Goal: Information Seeking & Learning: Learn about a topic

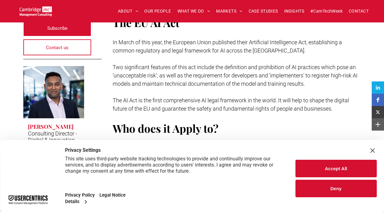
scroll to position [181, 0]
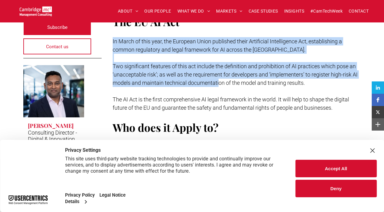
drag, startPoint x: 112, startPoint y: 39, endPoint x: 219, endPoint y: 82, distance: 116.0
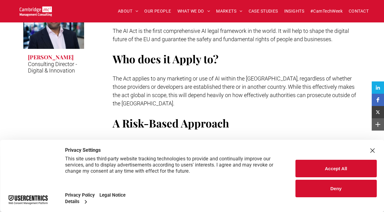
scroll to position [253, 0]
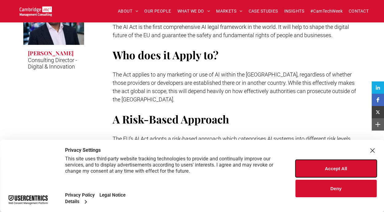
click at [337, 167] on button "Accept All" at bounding box center [335, 168] width 81 height 17
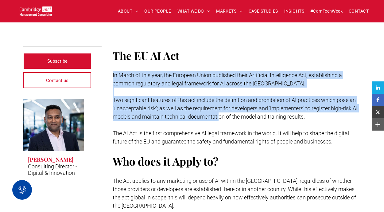
scroll to position [161, 0]
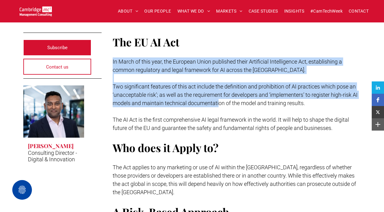
click at [165, 91] on span "Two significant features of this act include the definition and prohibition of …" at bounding box center [235, 94] width 245 height 23
drag, startPoint x: 112, startPoint y: 60, endPoint x: 319, endPoint y: 102, distance: 211.2
click at [185, 62] on span "In March of this year, the European Union published their Artificial Intelligen…" at bounding box center [227, 65] width 229 height 15
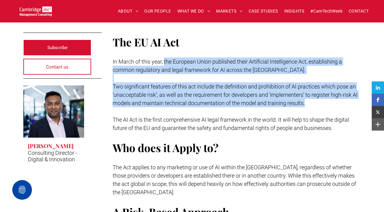
drag, startPoint x: 164, startPoint y: 61, endPoint x: 322, endPoint y: 104, distance: 163.4
click at [322, 104] on div "The EU AI Act In March of this year, the European Union published their Artific…" at bounding box center [237, 139] width 248 height 210
copy div "the European Union published their Artificial Intelligence Act, establishing a …"
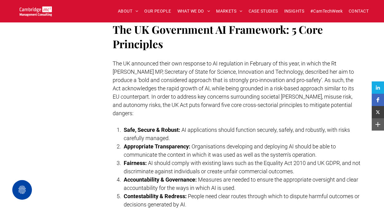
scroll to position [1127, 0]
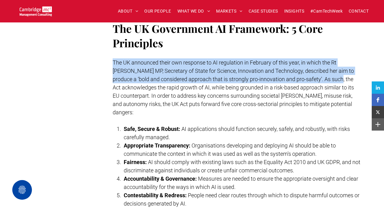
drag, startPoint x: 113, startPoint y: 53, endPoint x: 324, endPoint y: 70, distance: 212.1
click at [324, 70] on span "The UK announced their own response to AI regulation in February of this year, …" at bounding box center [233, 87] width 241 height 56
copy span "The UK announced their own response to AI regulation in February of this year, …"
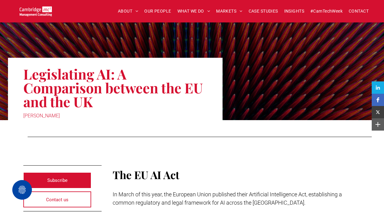
scroll to position [31, 0]
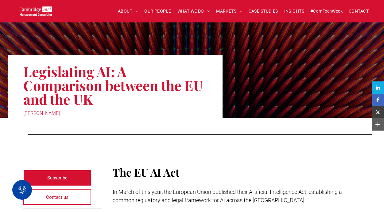
drag, startPoint x: 20, startPoint y: 113, endPoint x: 86, endPoint y: 115, distance: 66.3
click at [86, 115] on div "Legislating AI: A Comparison between the EU and the UK [PERSON_NAME]" at bounding box center [115, 86] width 215 height 62
copy div "[PERSON_NAME]"
